Goal: Task Accomplishment & Management: Use online tool/utility

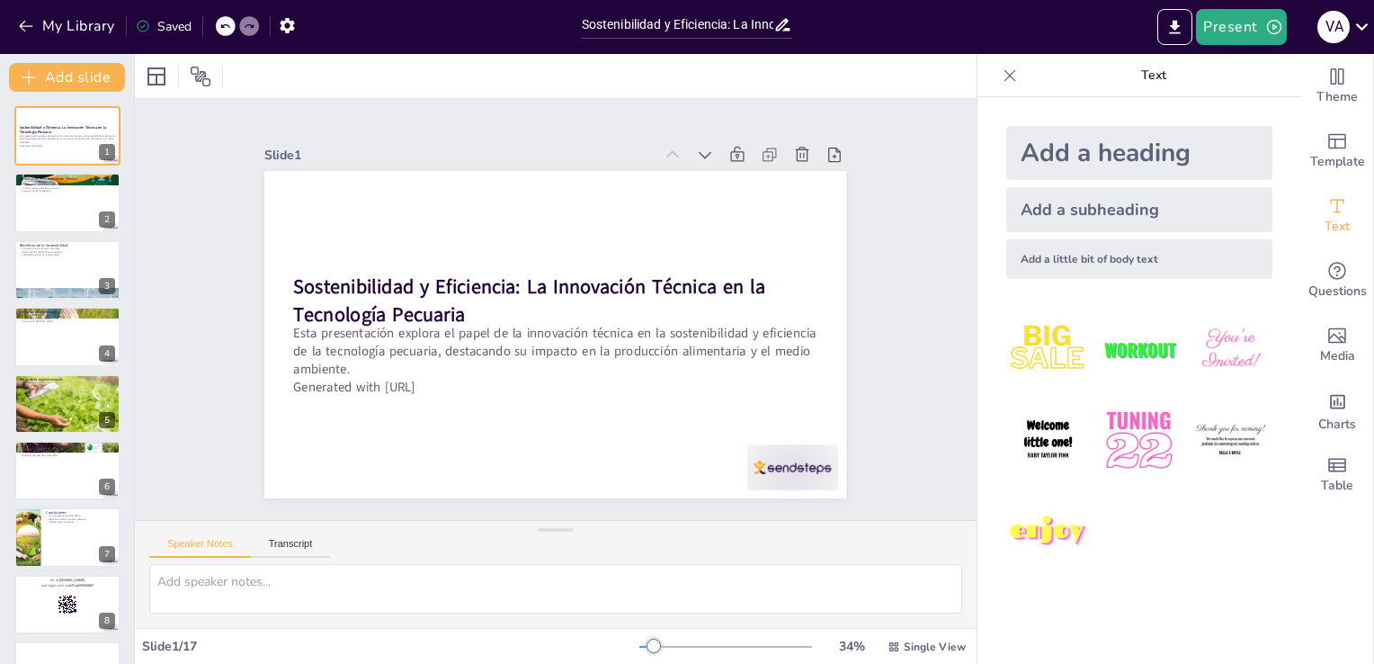
checkbox input "true"
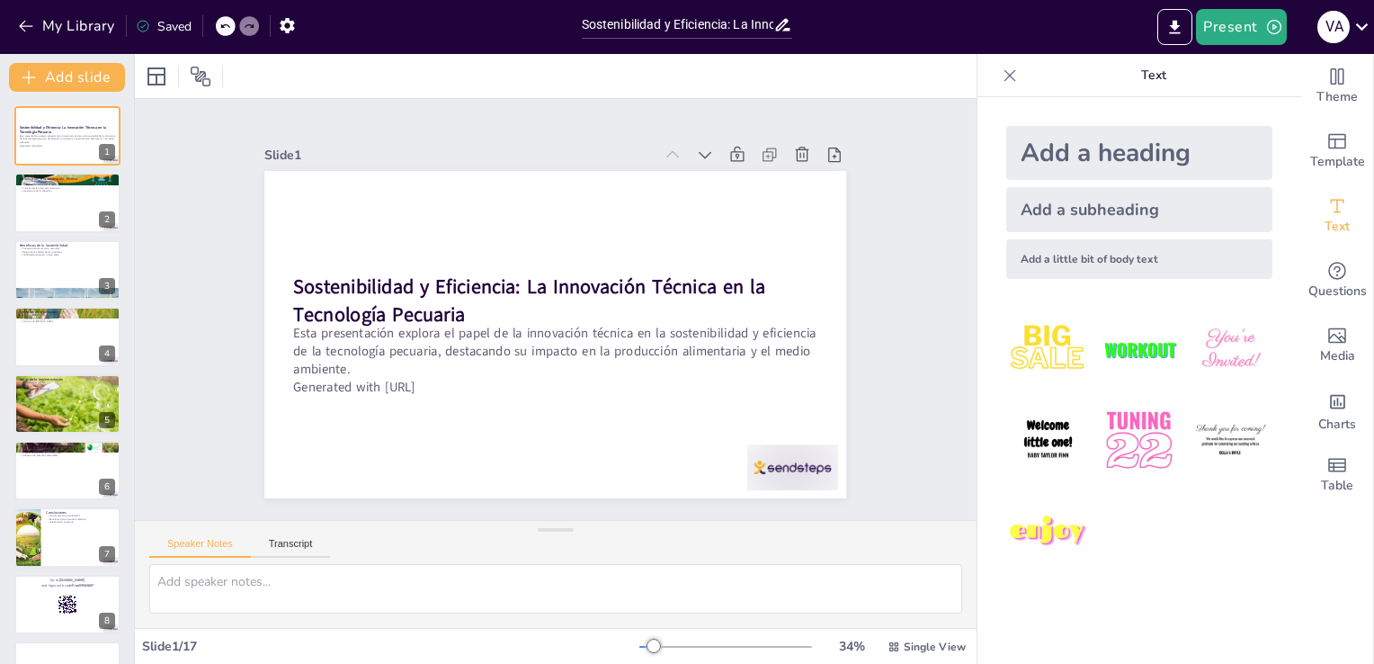
checkbox input "true"
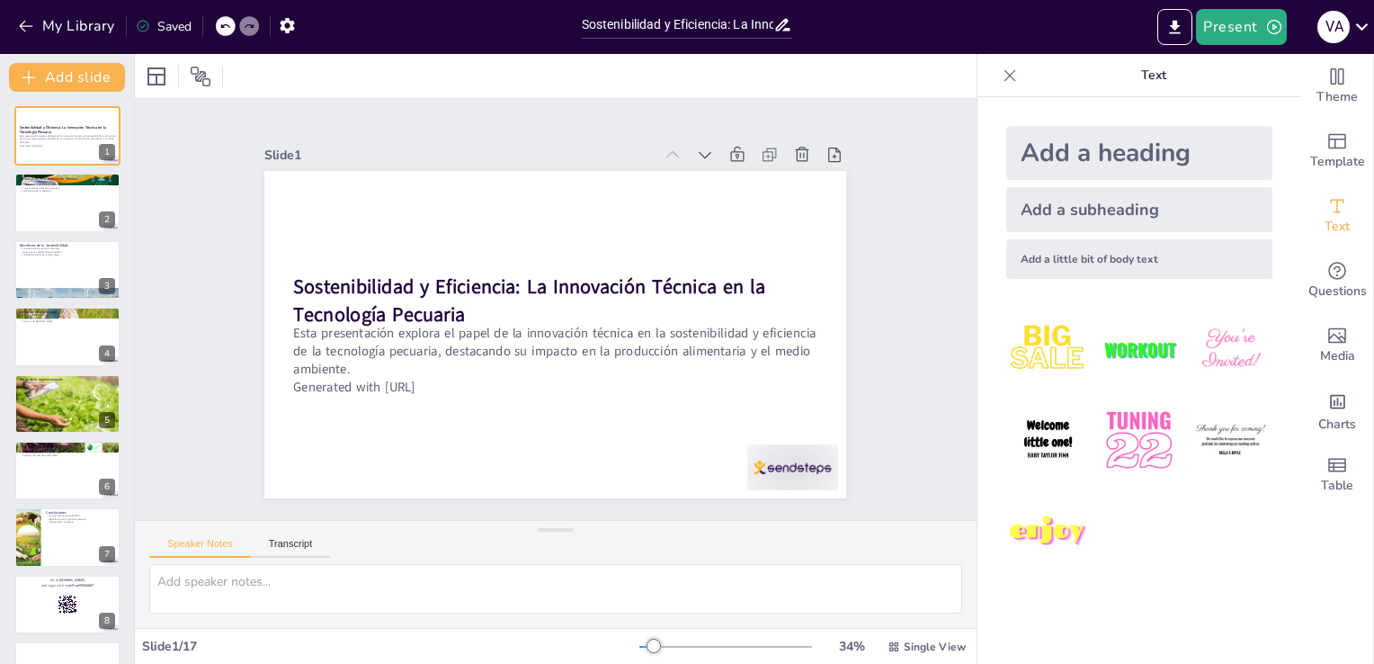
checkbox input "true"
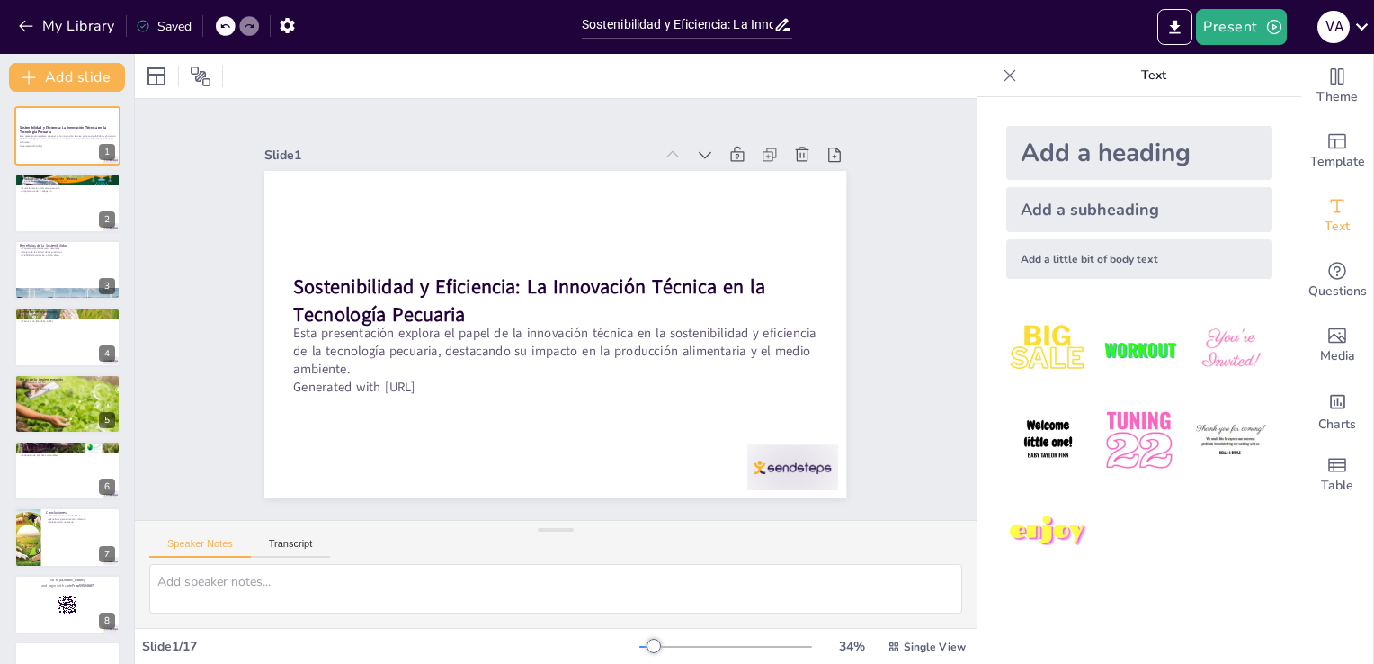
checkbox input "true"
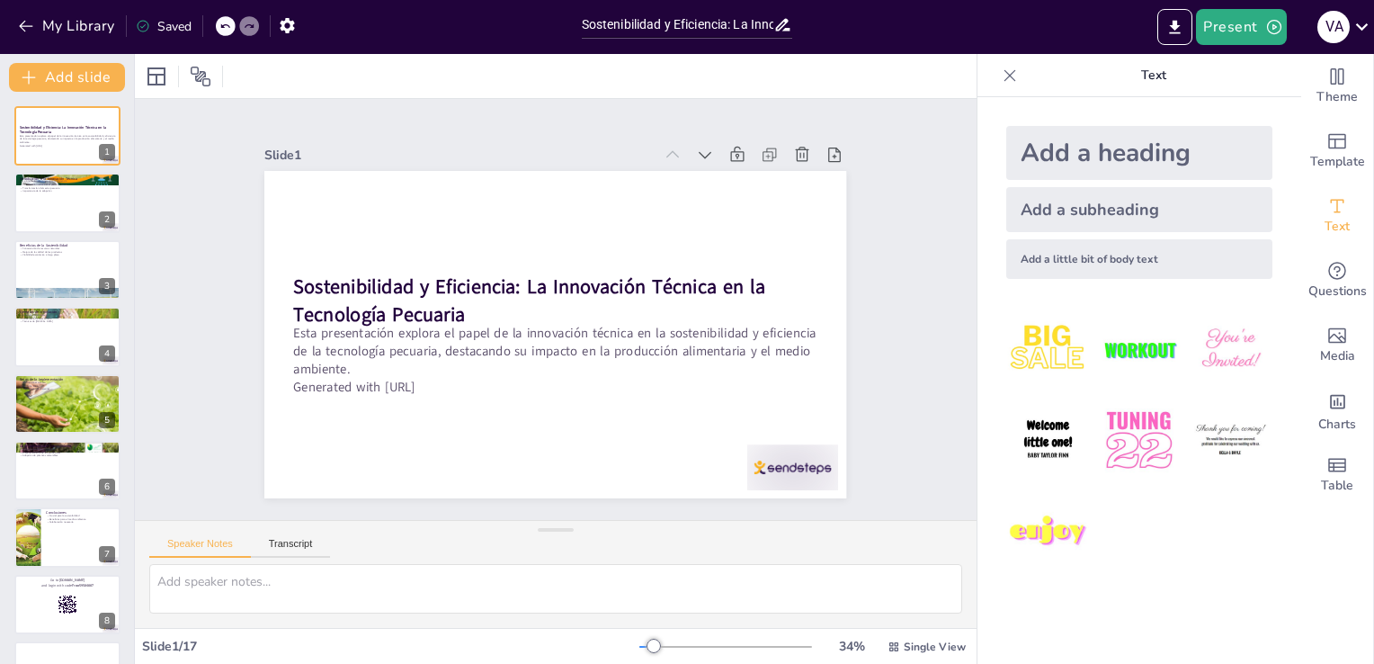
checkbox input "true"
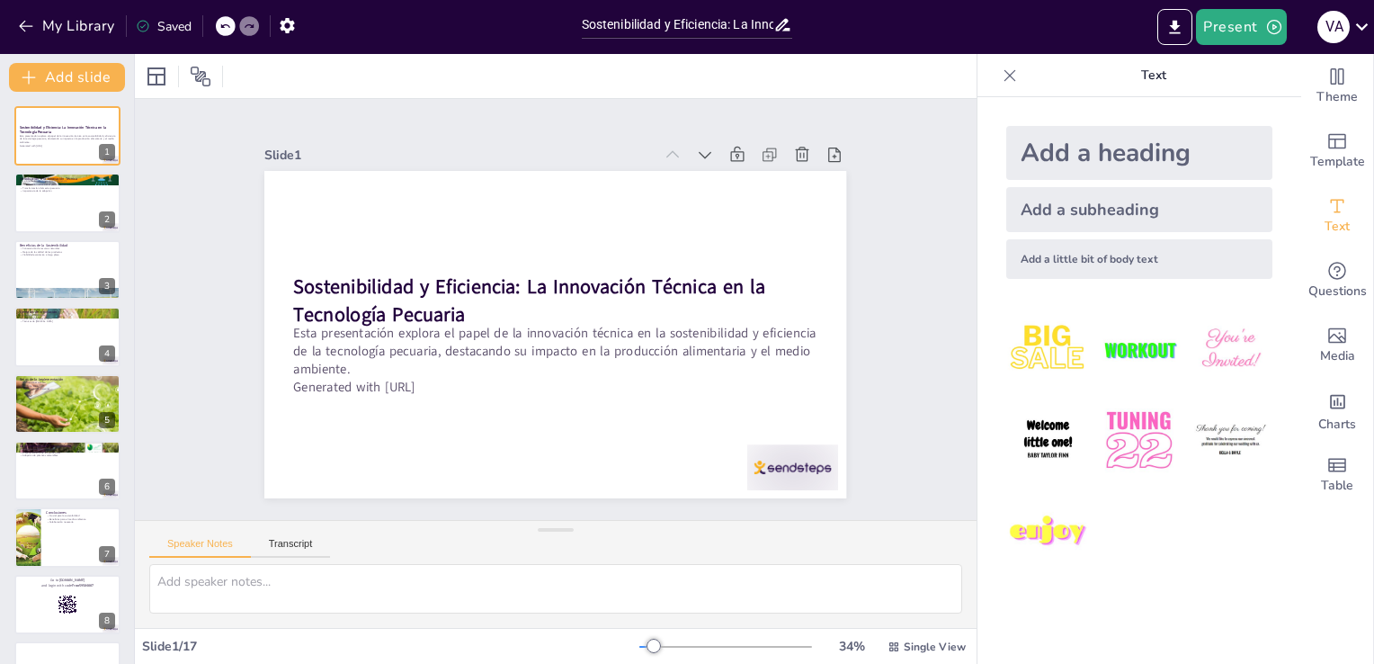
checkbox input "true"
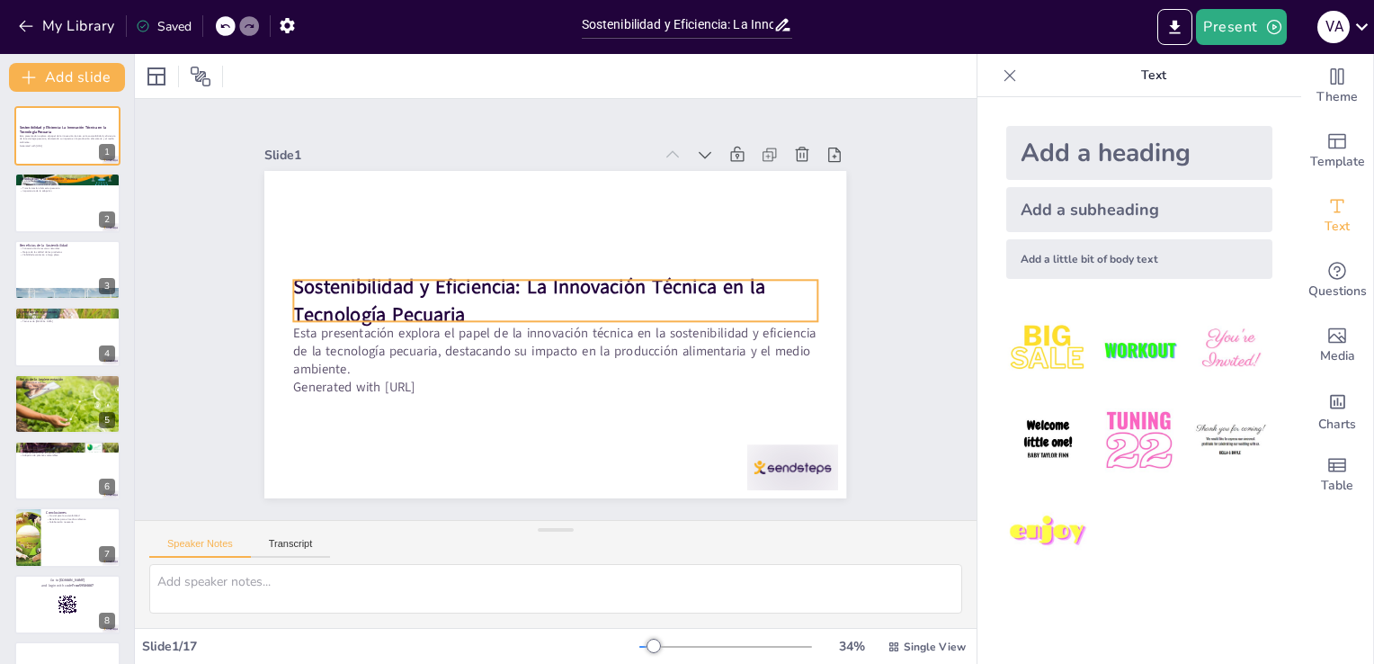
checkbox input "true"
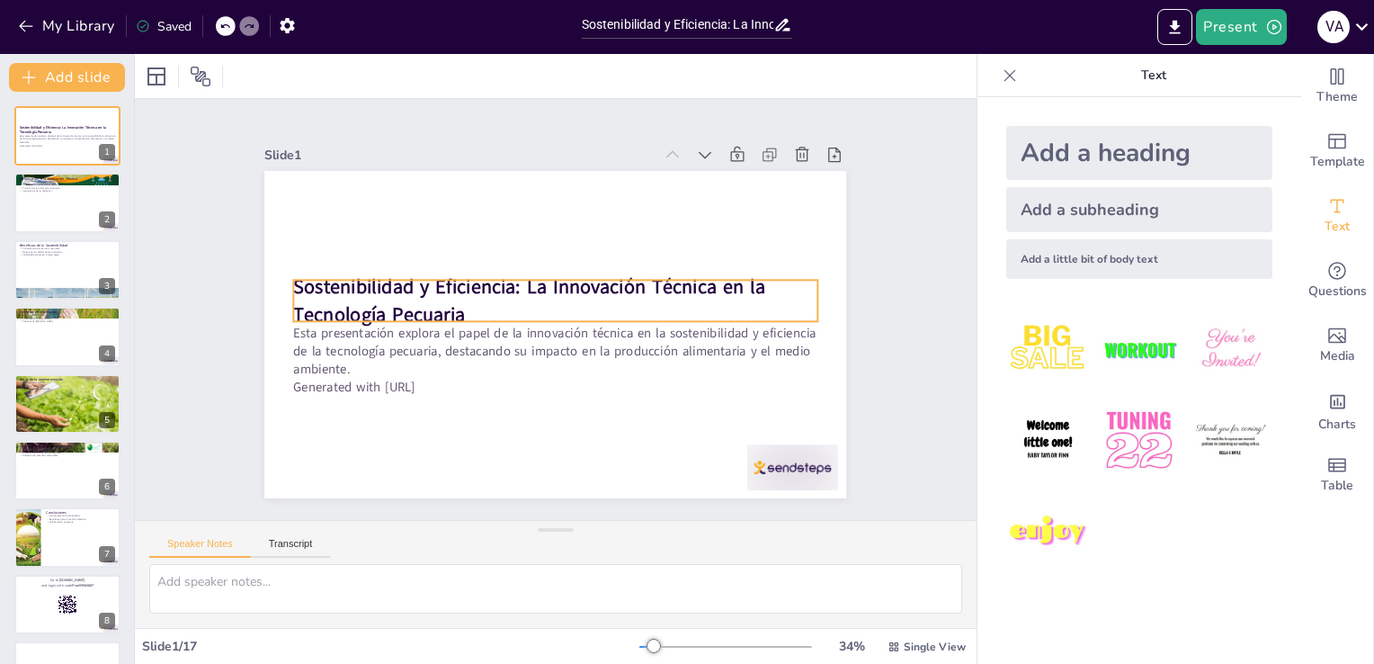
checkbox input "true"
